Goal: Task Accomplishment & Management: Complete application form

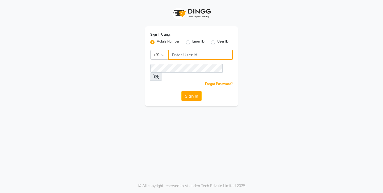
click at [179, 52] on input "Username" at bounding box center [200, 55] width 65 height 10
click at [179, 53] on input "Username" at bounding box center [200, 55] width 65 height 10
type input "9741550103"
click at [189, 91] on button "Sign In" at bounding box center [191, 96] width 20 height 10
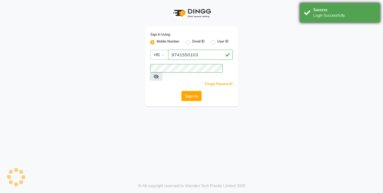
select select "4783"
select select "service"
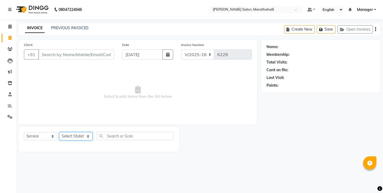
select select "72187"
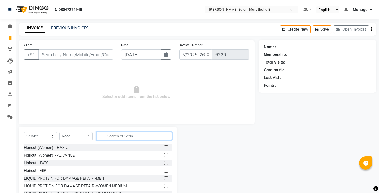
click at [116, 132] on input "text" at bounding box center [134, 136] width 75 height 8
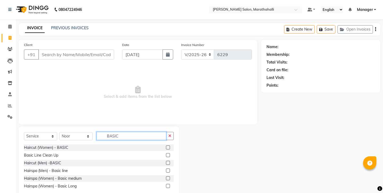
type input "BASIC"
click at [170, 161] on label at bounding box center [168, 163] width 4 height 4
click at [169, 161] on input "checkbox" at bounding box center [167, 162] width 3 height 3
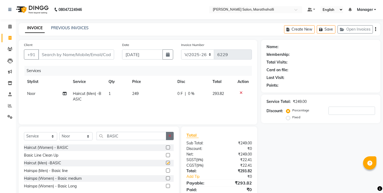
checkbox input "false"
click at [171, 134] on icon "button" at bounding box center [169, 136] width 3 height 4
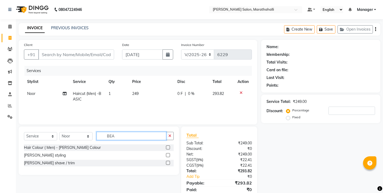
type input "BEA"
click at [170, 161] on label at bounding box center [168, 163] width 4 height 4
click at [169, 161] on input "checkbox" at bounding box center [167, 162] width 3 height 3
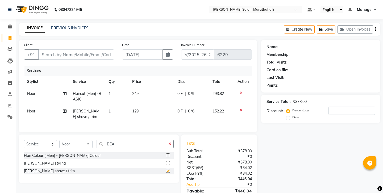
checkbox input "false"
click at [71, 50] on input "Client" at bounding box center [76, 54] width 76 height 10
type input "9"
type input "0"
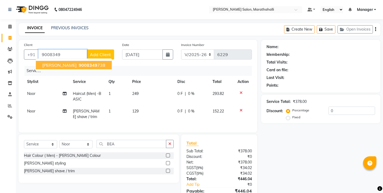
click at [79, 62] on span "9008349" at bounding box center [88, 64] width 19 height 5
type input "9008349738"
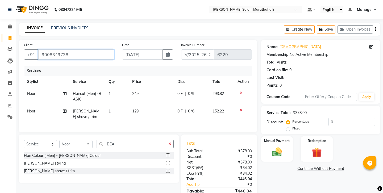
click at [47, 50] on input "9008349738" at bounding box center [76, 54] width 76 height 10
click at [272, 146] on img at bounding box center [277, 152] width 16 height 12
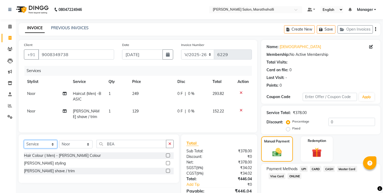
select select "product"
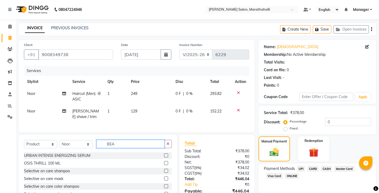
drag, startPoint x: 121, startPoint y: 129, endPoint x: 97, endPoint y: 124, distance: 24.7
click at [97, 140] on input "BEA" at bounding box center [131, 144] width 68 height 8
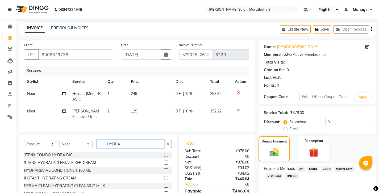
scroll to position [7, 0]
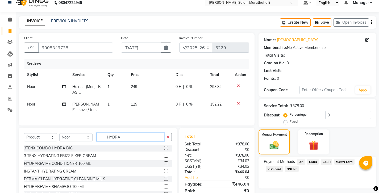
type input "HYDRA"
click at [165, 192] on label at bounding box center [166, 194] width 4 height 4
click at [165, 193] on input "checkbox" at bounding box center [165, 194] width 3 height 3
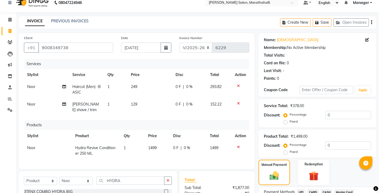
checkbox input "false"
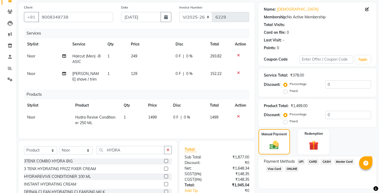
scroll to position [39, 0]
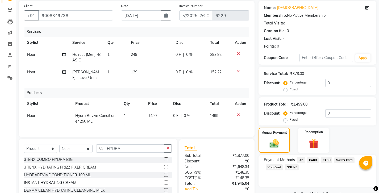
click at [297, 157] on span "UPI" at bounding box center [301, 160] width 8 height 6
click at [240, 113] on icon at bounding box center [238, 115] width 3 height 4
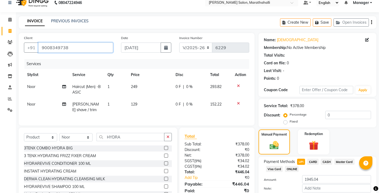
click at [52, 43] on input "9008349738" at bounding box center [75, 48] width 75 height 10
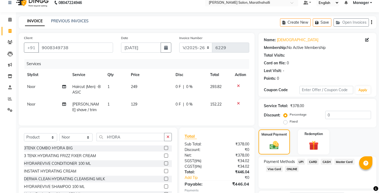
scroll to position [18, 0]
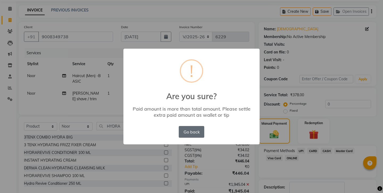
click at [189, 126] on button "Go back" at bounding box center [192, 132] width 26 height 12
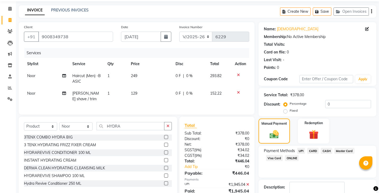
click at [249, 183] on icon at bounding box center [247, 185] width 3 height 4
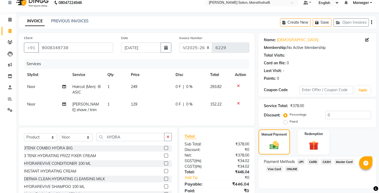
click at [297, 159] on span "UPI" at bounding box center [301, 162] width 8 height 6
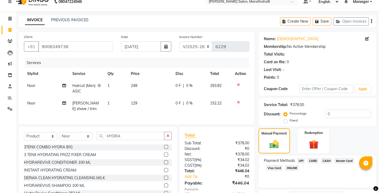
scroll to position [18, 0]
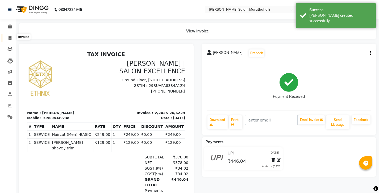
click at [9, 36] on icon at bounding box center [10, 38] width 3 height 4
select select "service"
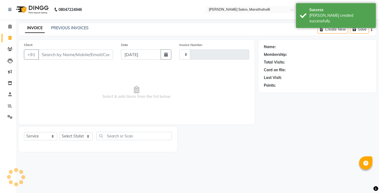
type input "6230"
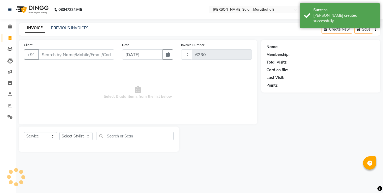
select select "4783"
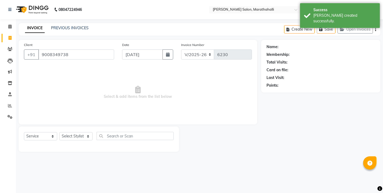
type input "9008349738"
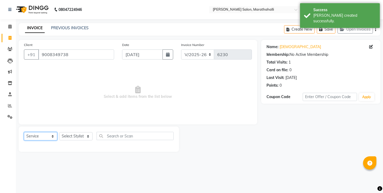
select select "product"
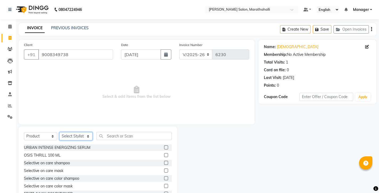
select select "72187"
click at [108, 132] on input "text" at bounding box center [134, 136] width 75 height 8
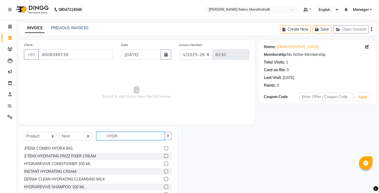
scroll to position [7, 0]
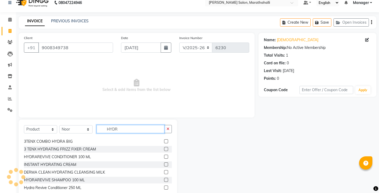
type input "HYDR"
click at [165, 186] on label at bounding box center [166, 188] width 4 height 4
click at [165, 186] on input "checkbox" at bounding box center [165, 187] width 3 height 3
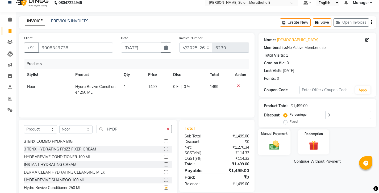
checkbox input "false"
click at [372, 22] on icon "button" at bounding box center [371, 22] width 1 height 0
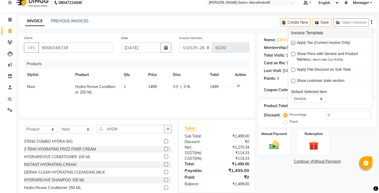
click at [292, 41] on label at bounding box center [293, 43] width 4 height 4
click at [292, 41] on input "checkbox" at bounding box center [292, 42] width 3 height 3
checkbox input "false"
click at [273, 129] on div "Manual Payment" at bounding box center [274, 142] width 33 height 26
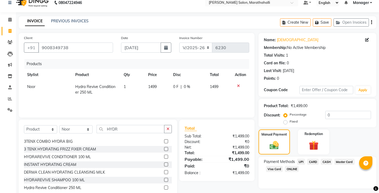
click at [297, 159] on span "UPI" at bounding box center [301, 162] width 8 height 6
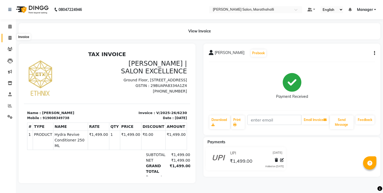
click at [10, 36] on icon at bounding box center [10, 38] width 3 height 4
select select "service"
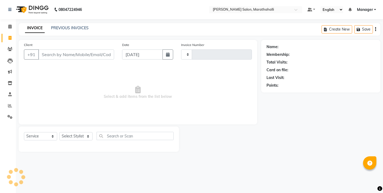
type input "6231"
select select "4783"
click at [68, 26] on link "PREVIOUS INVOICES" at bounding box center [69, 28] width 37 height 5
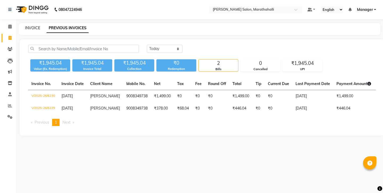
click at [36, 26] on link "INVOICE" at bounding box center [32, 28] width 15 height 5
select select "service"
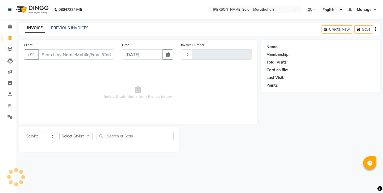
type input "6231"
select select "4783"
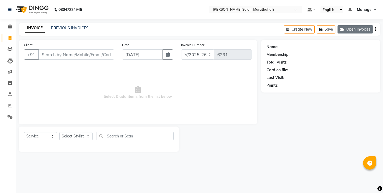
click at [367, 26] on button "Open Invoices" at bounding box center [354, 29] width 35 height 8
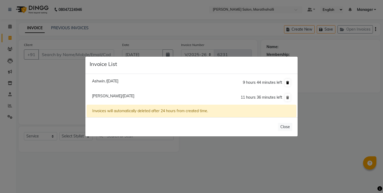
click at [289, 84] on icon at bounding box center [287, 82] width 3 height 3
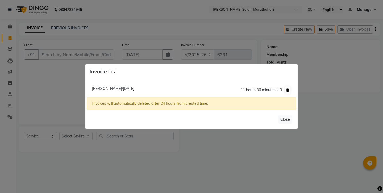
click at [289, 89] on button at bounding box center [288, 89] width 6 height 7
